Goal: Communication & Community: Answer question/provide support

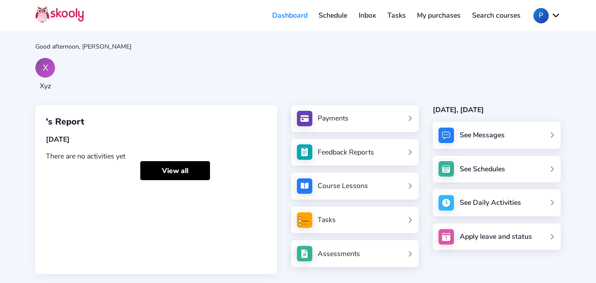
click at [329, 257] on div "Assessments" at bounding box center [339, 254] width 42 height 10
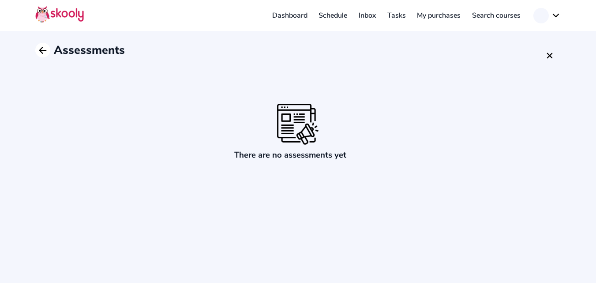
click at [41, 46] on icon "Arrow Back" at bounding box center [43, 50] width 11 height 11
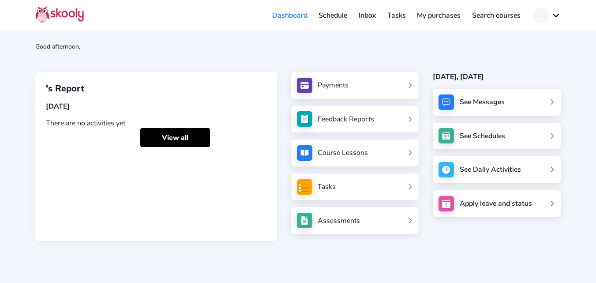
click at [334, 184] on div "Tasks" at bounding box center [327, 187] width 18 height 10
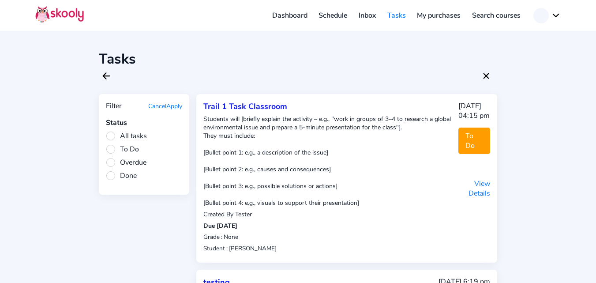
click at [256, 164] on div "Students will [briefly explain the activity – e.g., "work in groups of 3–4 to r…" at bounding box center [330, 161] width 255 height 92
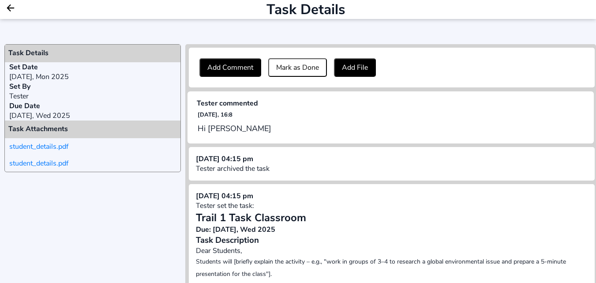
click at [222, 63] on button "Add Comment" at bounding box center [230, 67] width 62 height 19
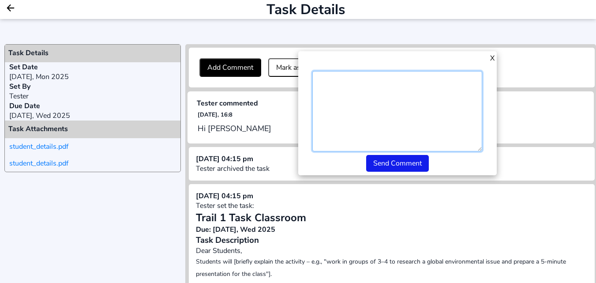
click at [359, 89] on textarea "All tasks" at bounding box center [397, 111] width 170 height 80
click at [349, 79] on textarea "Hi Teacher from Mpweb" at bounding box center [397, 111] width 170 height 80
type textarea "Hi Teacher send from Mpweb"
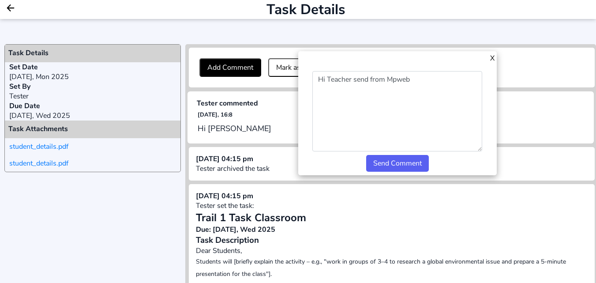
click at [379, 167] on button "Send Comment" at bounding box center [397, 163] width 63 height 17
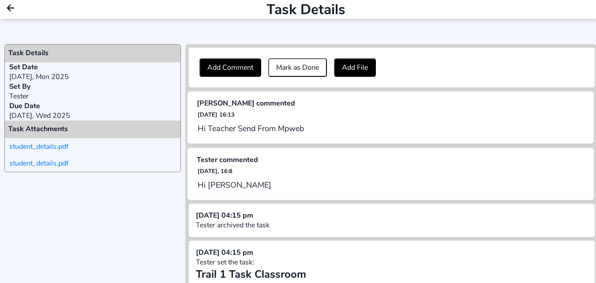
click at [309, 68] on button "Mark as Done" at bounding box center [297, 67] width 59 height 19
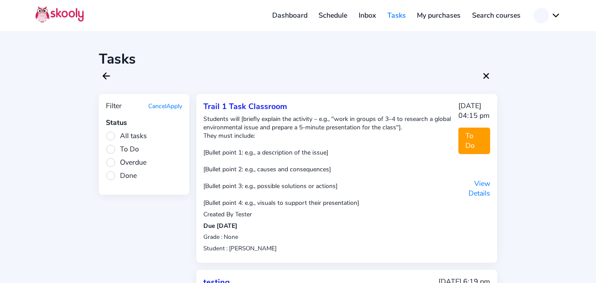
click at [251, 152] on div "Students will [briefly explain the activity – e.g., "work in groups of 3–4 to r…" at bounding box center [330, 161] width 255 height 92
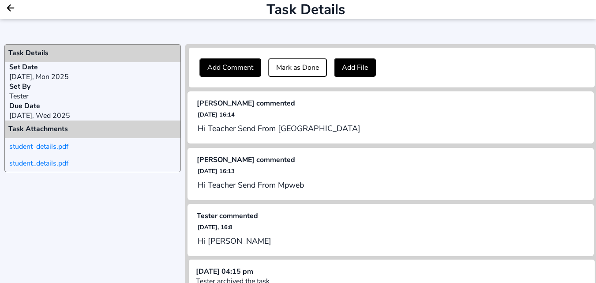
click at [11, 7] on icon "Arrow Back" at bounding box center [10, 8] width 11 height 11
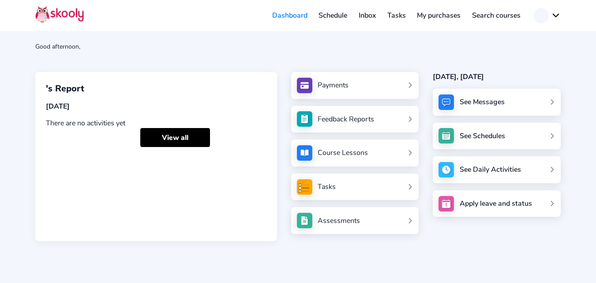
click at [328, 184] on div "Tasks" at bounding box center [327, 187] width 18 height 10
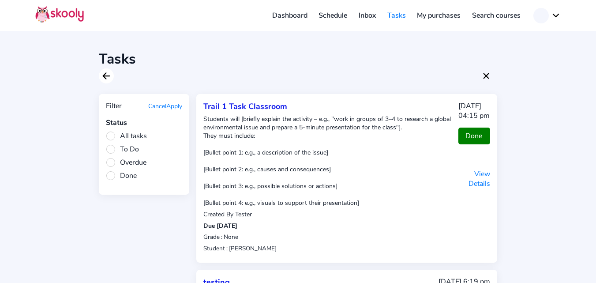
click at [107, 76] on icon "arrow back outline" at bounding box center [106, 76] width 7 height 6
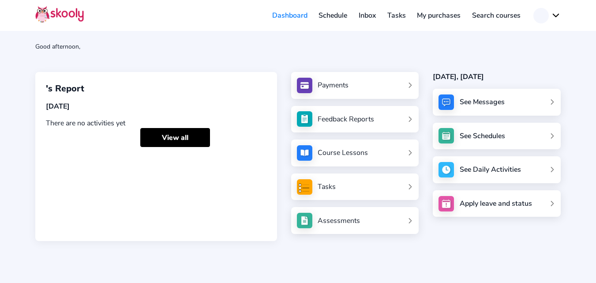
click at [323, 189] on div "Tasks" at bounding box center [327, 187] width 18 height 10
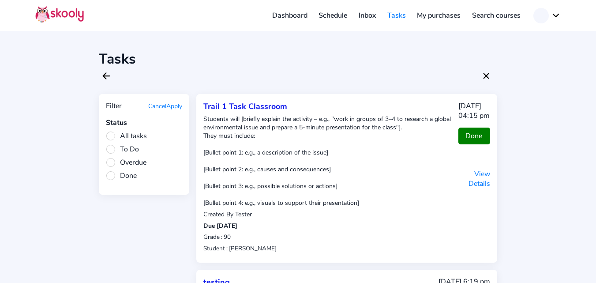
click at [289, 205] on div "Students will [briefly explain the activity – e.g., "work in groups of 3–4 to r…" at bounding box center [330, 161] width 255 height 92
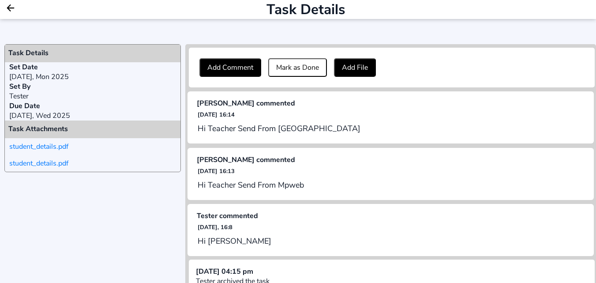
click at [8, 9] on icon "Arrow Back" at bounding box center [10, 8] width 11 height 11
